Goal: Check status

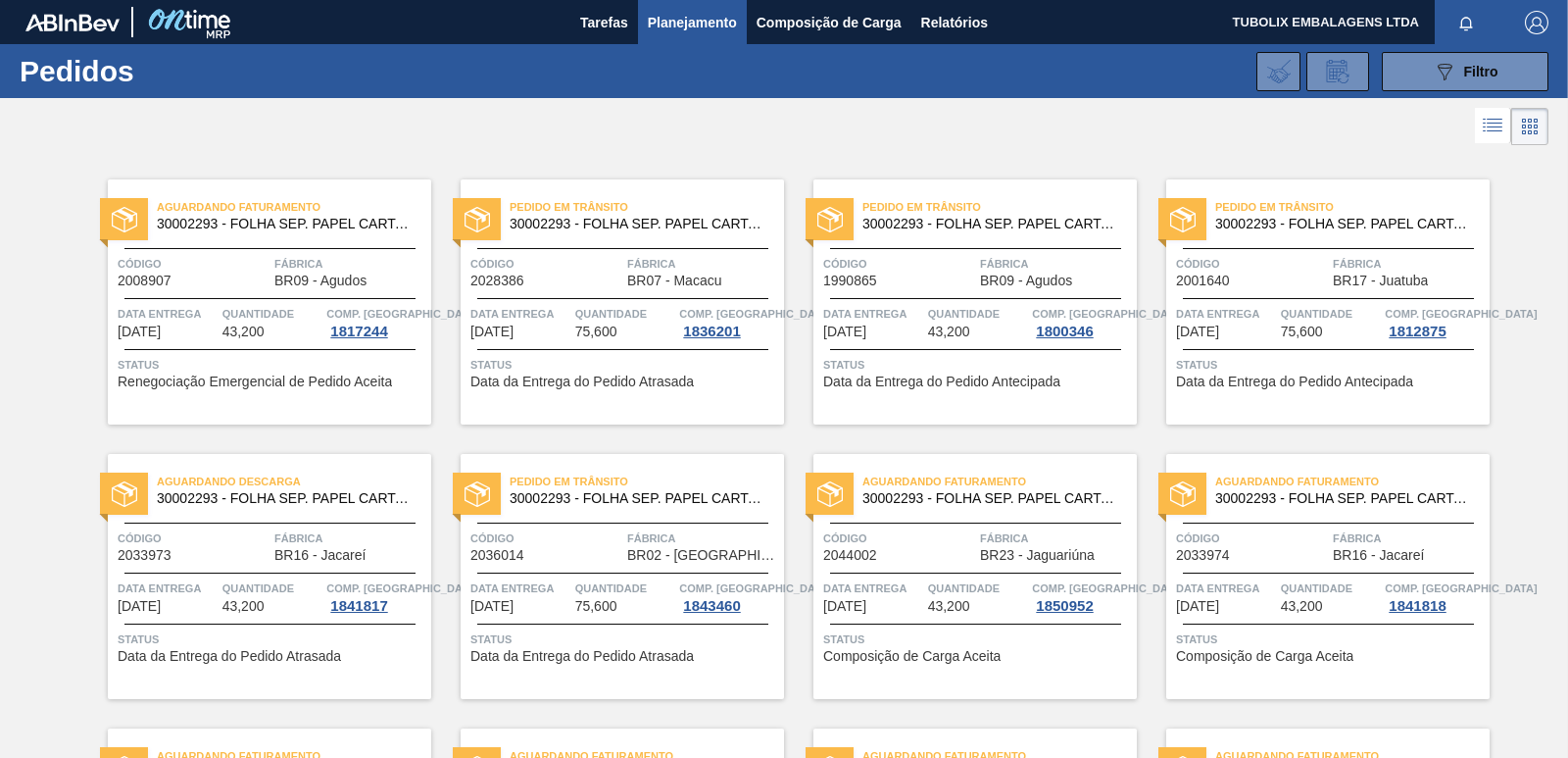
click at [640, 236] on div "Pedido em Trânsito 30002293 - FOLHA SEP. PAPEL CARTAO 1200x1000M 350g" at bounding box center [623, 216] width 324 height 44
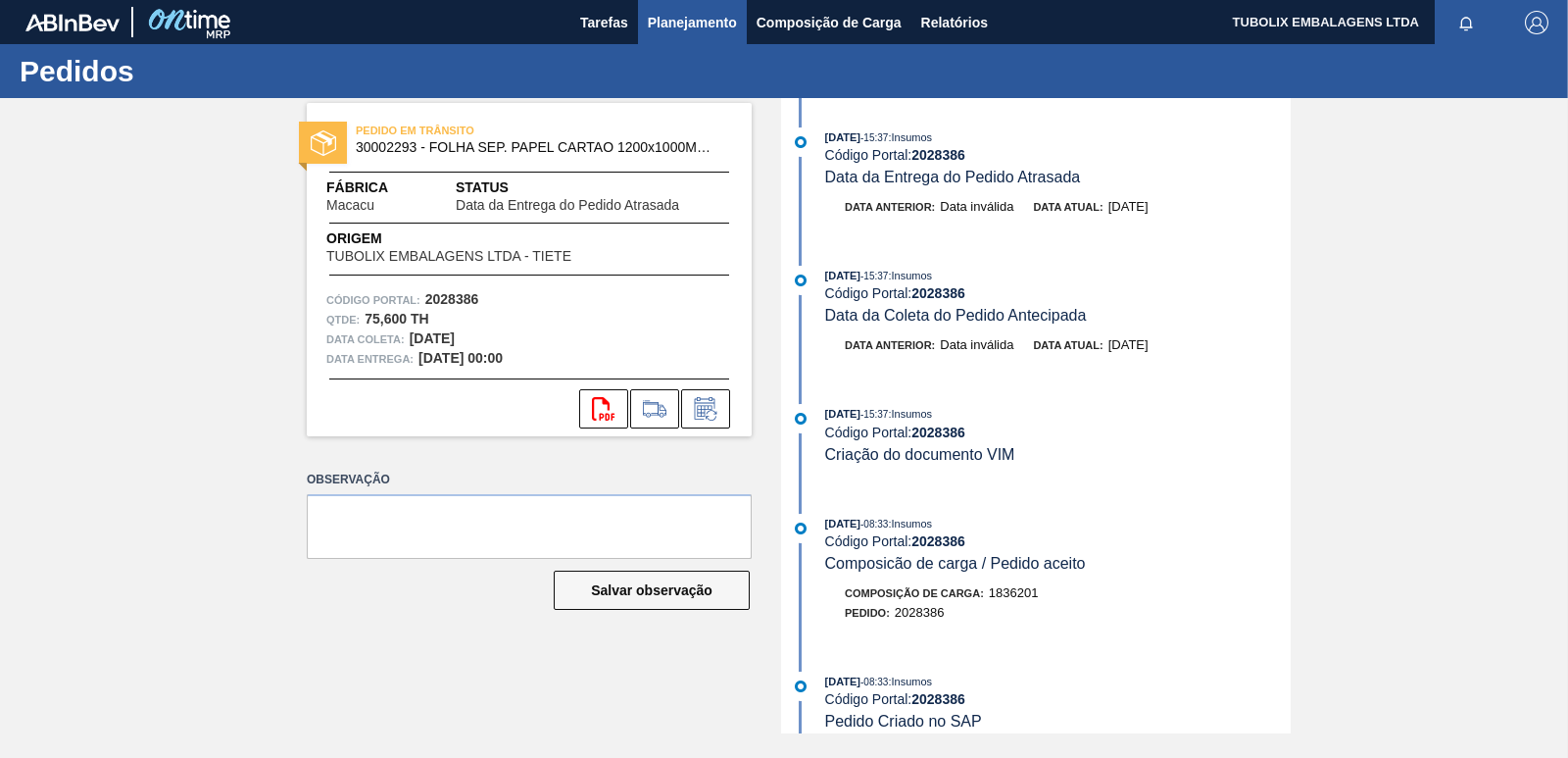
click at [710, 17] on span "Planejamento" at bounding box center [692, 23] width 89 height 24
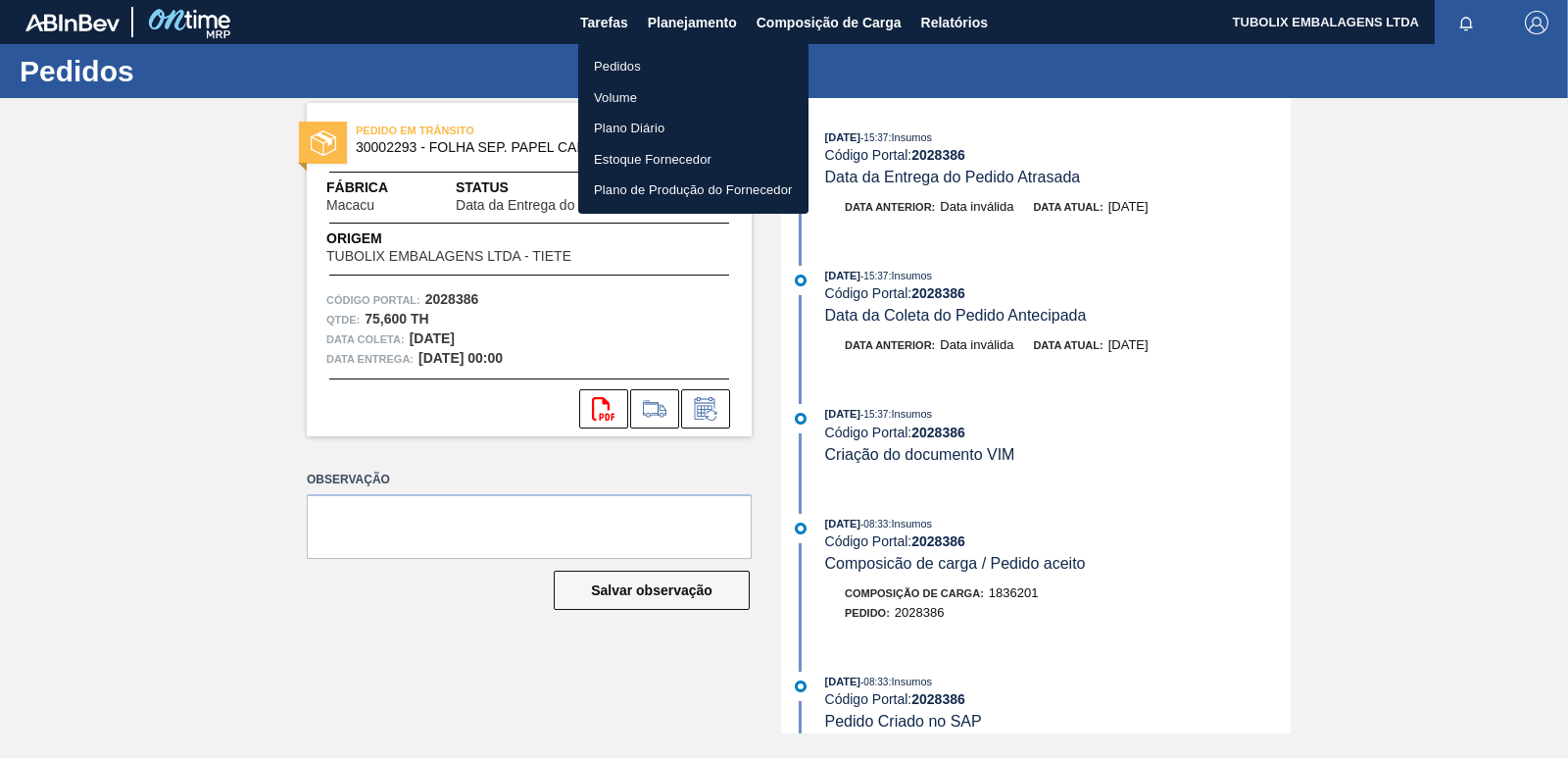
click at [630, 61] on li "Pedidos" at bounding box center [693, 67] width 230 height 32
